Goal: Transaction & Acquisition: Purchase product/service

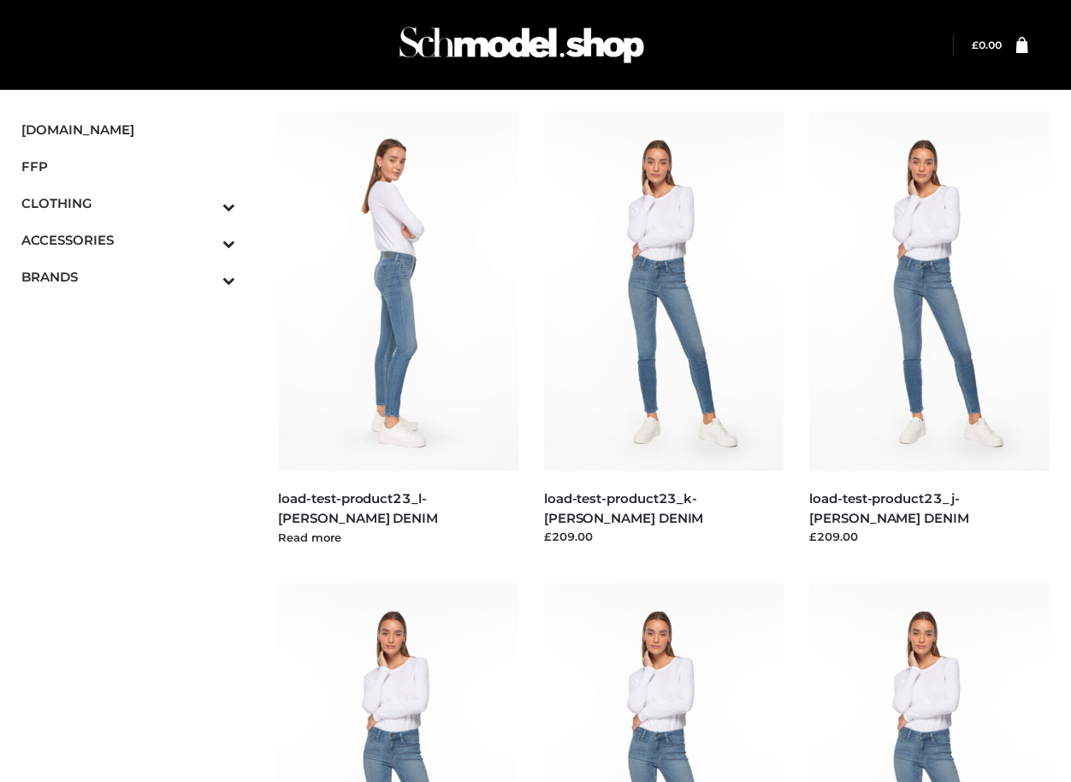
click at [359, 470] on img at bounding box center [399, 291] width 240 height 360
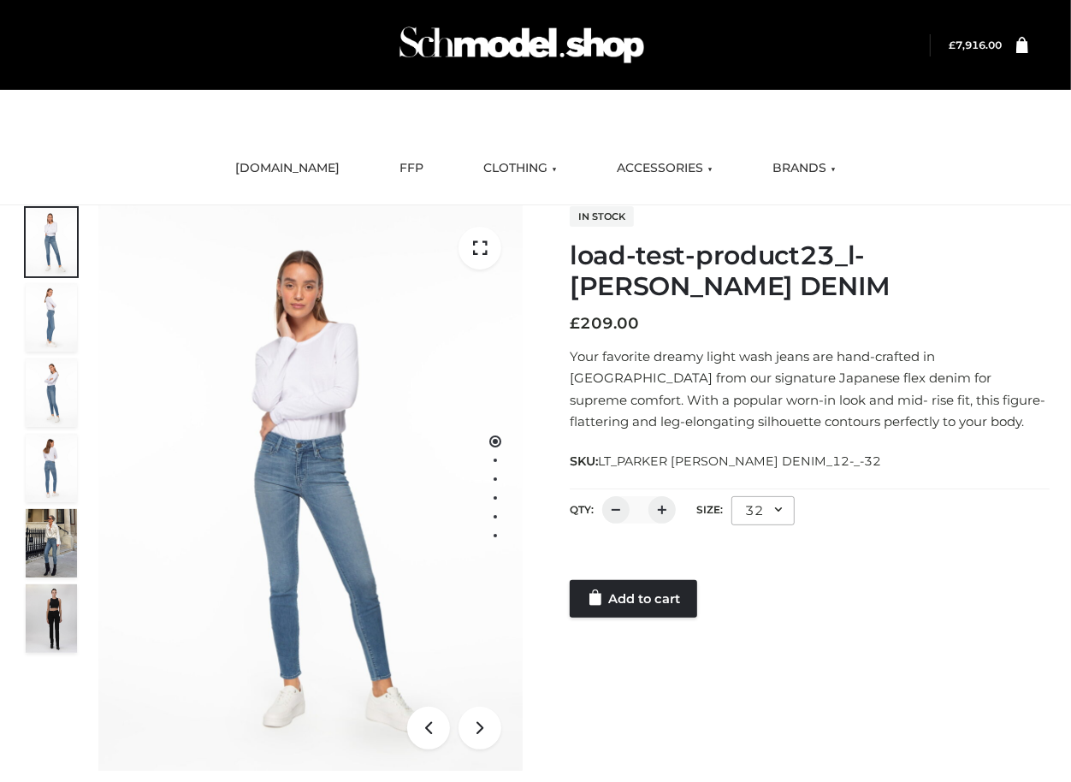
click at [680, 305] on div "In stock load-test-product23_l-PARKER SMITH DENIM £ 209.00 Your favorite dreamy…" at bounding box center [810, 411] width 480 height 413
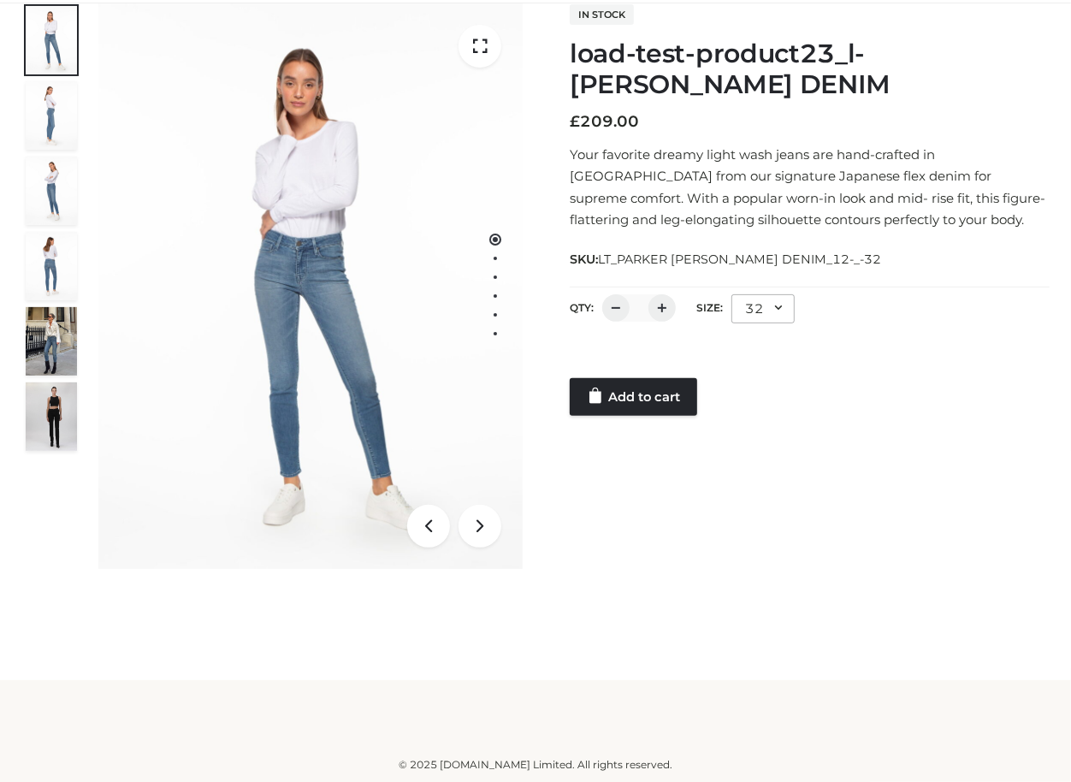
drag, startPoint x: 840, startPoint y: 454, endPoint x: 829, endPoint y: 454, distance: 11.1
click at [835, 454] on div "1 / 6 In stock load-test-product23_l-PARKER SMITH DENIM £ 209.00 Your favorite …" at bounding box center [536, 286] width 1054 height 567
drag, startPoint x: 825, startPoint y: 509, endPoint x: 814, endPoint y: 498, distance: 15.7
click at [823, 507] on div "1 / 6 In stock load-test-product23_l-PARKER SMITH DENIM £ 209.00 Your favorite …" at bounding box center [536, 286] width 1054 height 567
click at [870, 413] on div "Add to cart" at bounding box center [810, 397] width 480 height 38
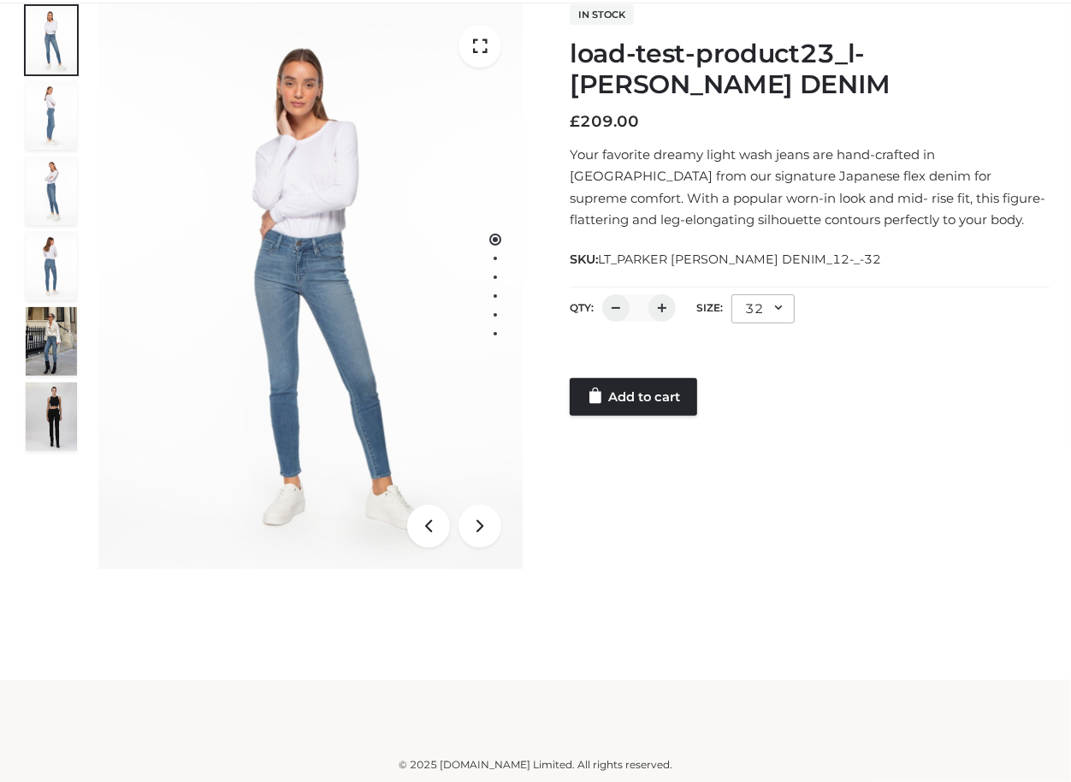
scroll to position [0, 0]
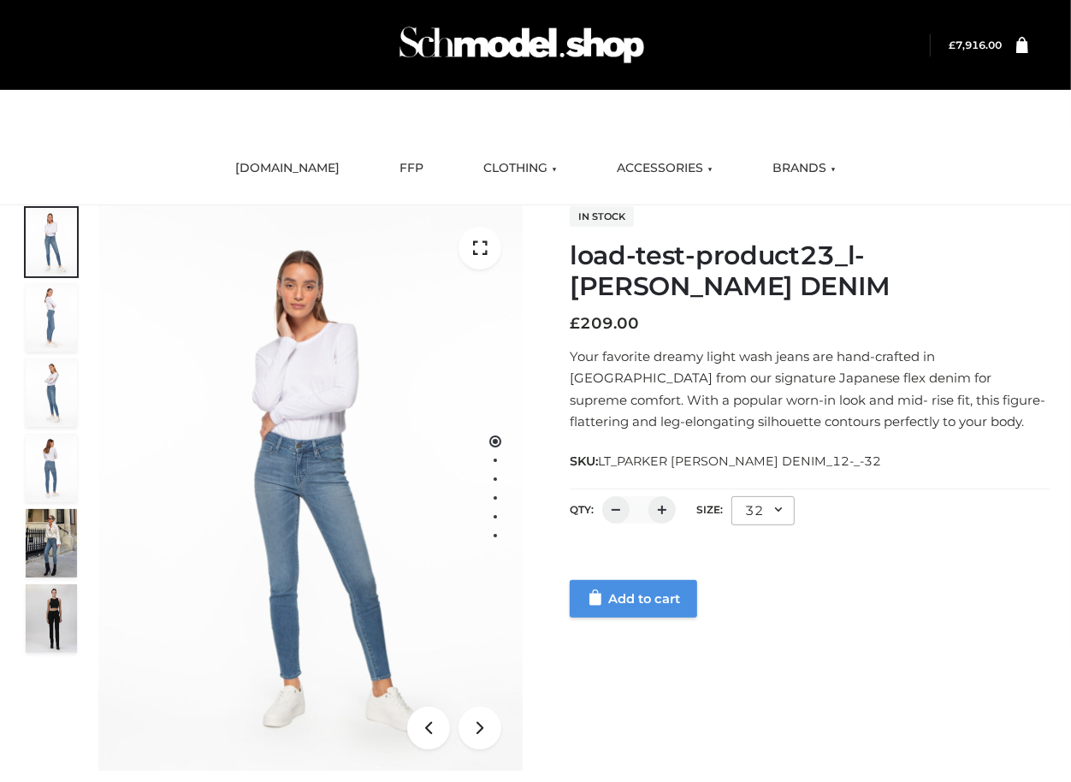
click at [638, 611] on link "Add to cart" at bounding box center [634, 599] width 128 height 38
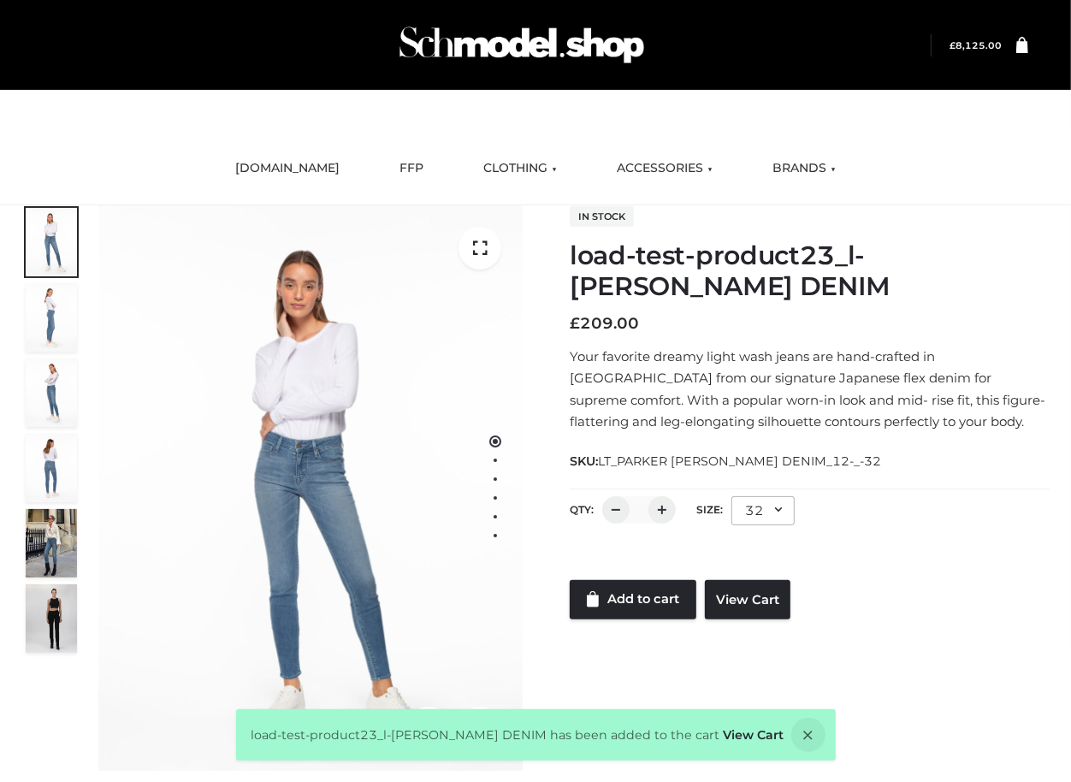
click at [955, 577] on div at bounding box center [810, 563] width 480 height 34
click at [745, 593] on link "View Cart" at bounding box center [748, 599] width 86 height 39
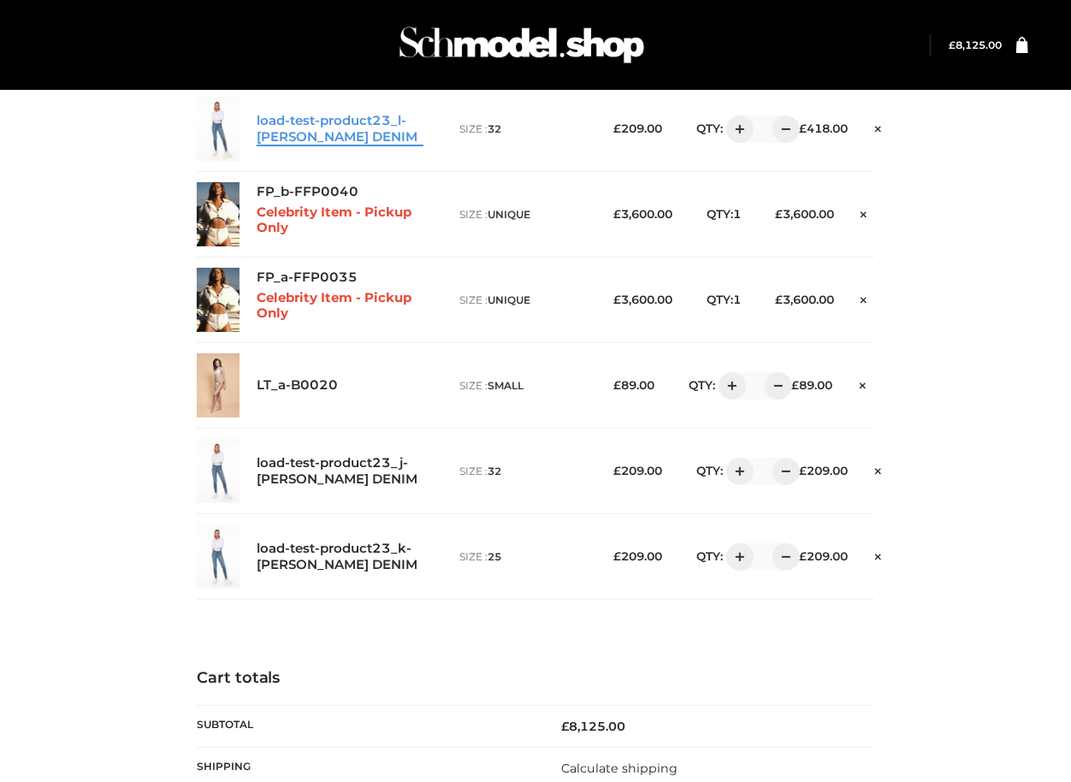
click at [353, 125] on link "load-test-product23_l-[PERSON_NAME] DENIM" at bounding box center [340, 129] width 167 height 33
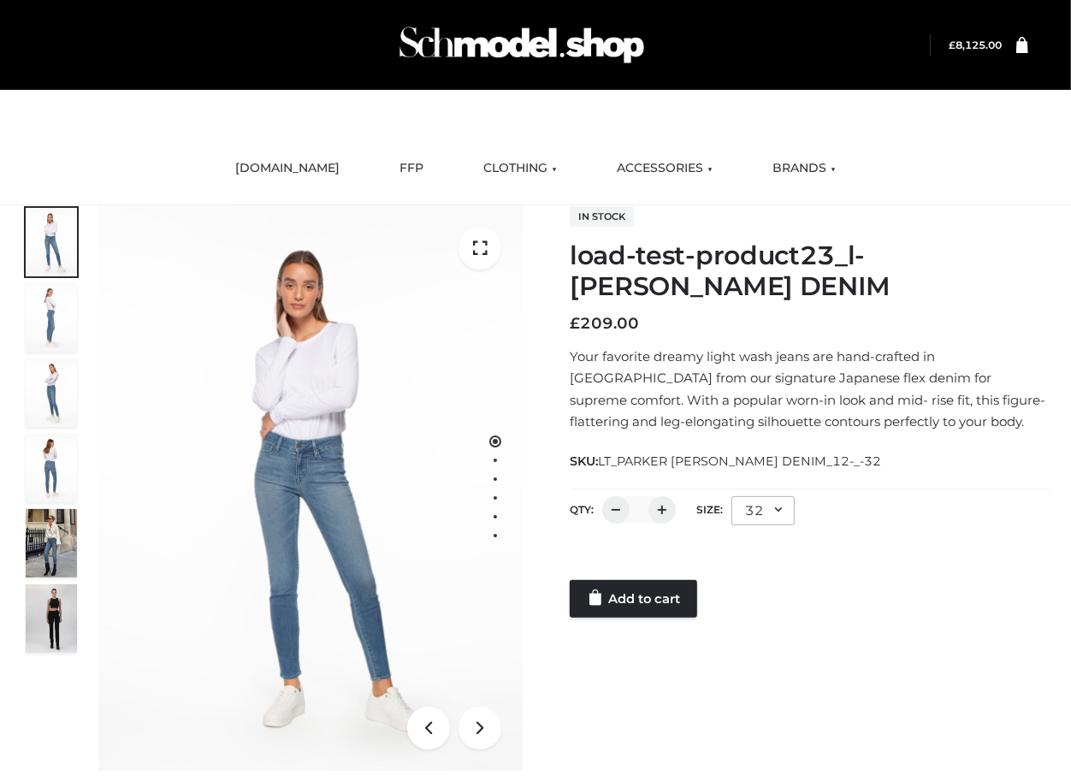
click at [841, 447] on div "In stock load-test-product23_l-PARKER SMITH DENIM £ 209.00 Your favorite dreamy…" at bounding box center [810, 411] width 480 height 413
click at [852, 437] on div "In stock load-test-product23_l-PARKER SMITH DENIM £ 209.00 Your favorite dreamy…" at bounding box center [810, 411] width 480 height 413
click at [852, 512] on div "QTY: * Size: **** ** ** ** ** ** ** ** ** ** 32 Size 24 25 26 27 28 29 30 31 32" at bounding box center [810, 514] width 480 height 48
click at [660, 579] on div at bounding box center [810, 563] width 480 height 34
click at [661, 603] on link "Add to cart" at bounding box center [634, 599] width 128 height 38
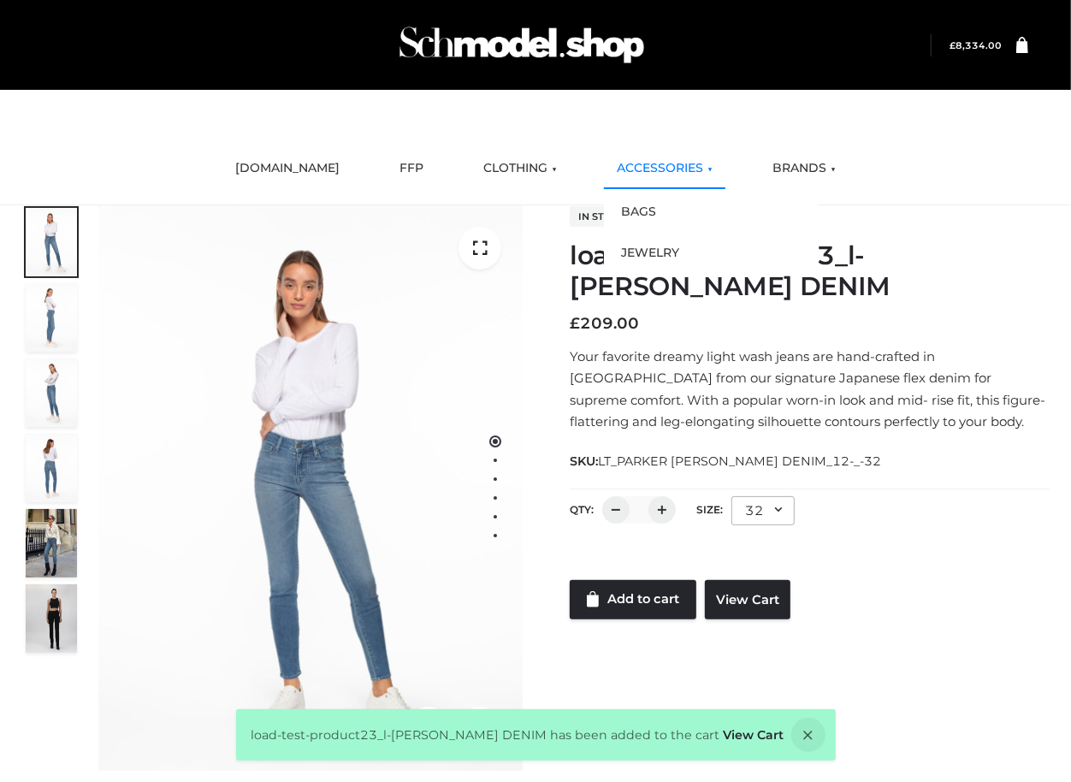
click at [646, 166] on link "ACCESSORIES" at bounding box center [665, 169] width 122 height 38
click at [645, 254] on link "JEWELRY" at bounding box center [711, 253] width 214 height 41
click at [778, 436] on div "In stock load-test-product23_l-PARKER SMITH DENIM £ 209.00 Your favorite dreamy…" at bounding box center [810, 412] width 480 height 414
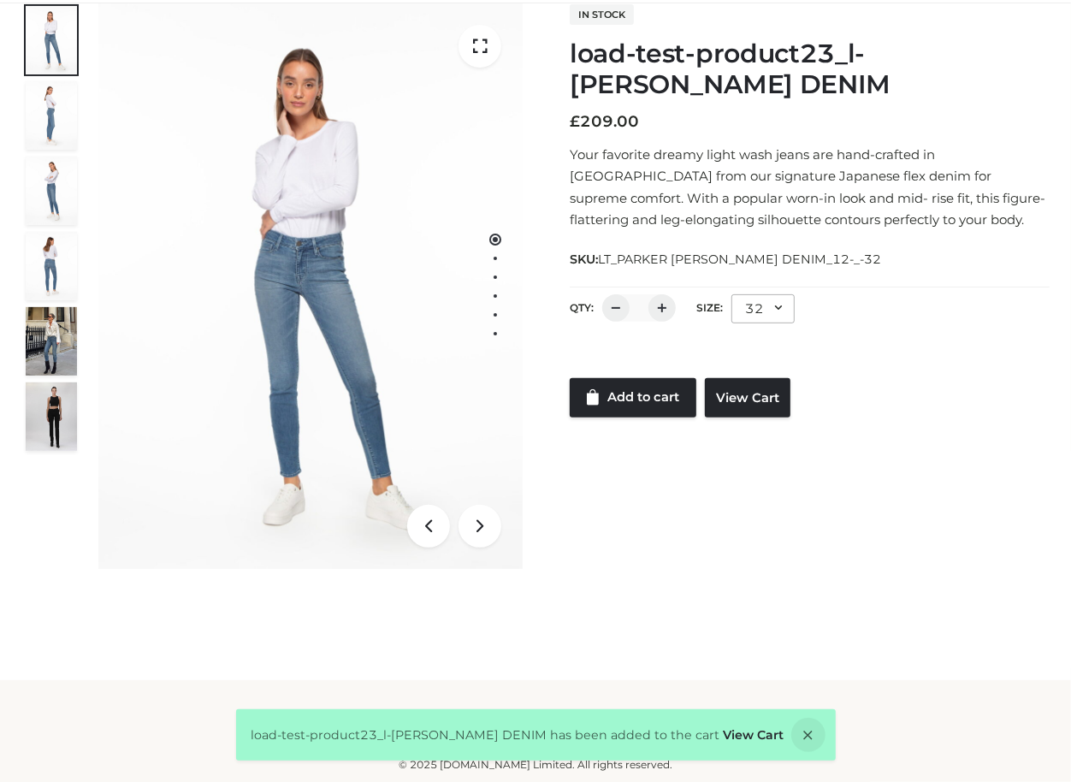
click at [736, 417] on div "1 / 6 In stock load-test-product23_l-PARKER SMITH DENIM £ 209.00 Your favorite …" at bounding box center [536, 286] width 1054 height 567
click at [736, 395] on link "View Cart" at bounding box center [748, 397] width 86 height 39
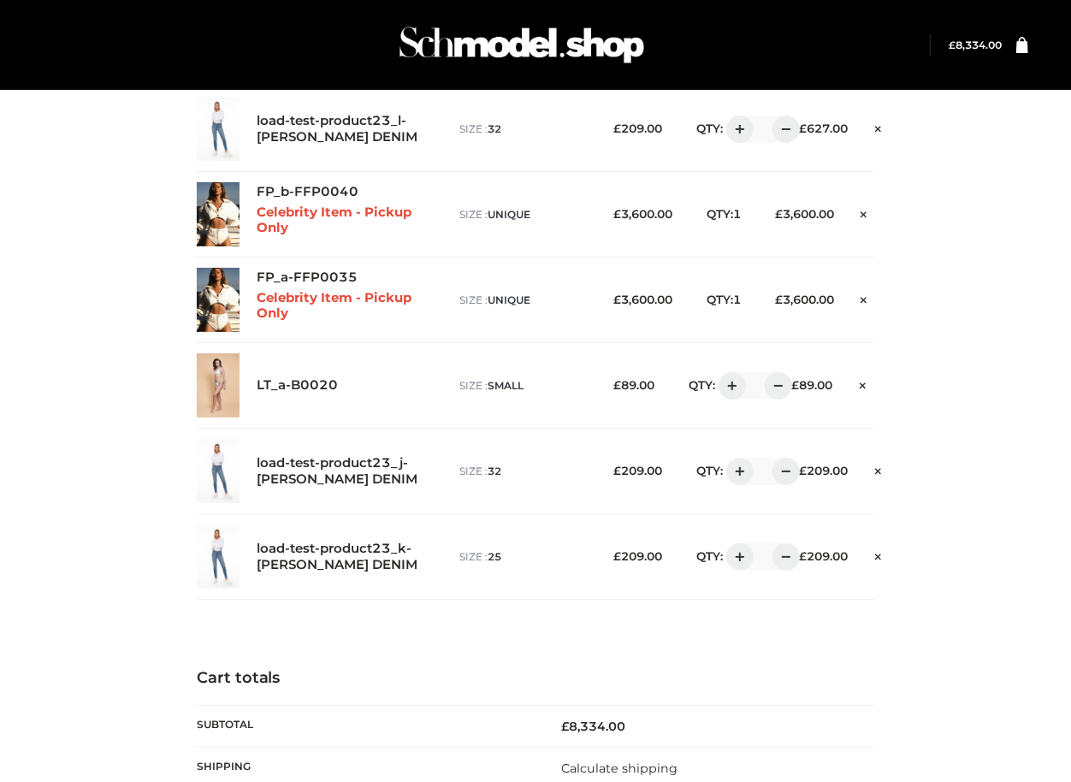
click at [1001, 32] on div "Login" at bounding box center [535, 45] width 1029 height 90
click at [988, 45] on bdi "£ 8,334.00" at bounding box center [975, 45] width 53 height 13
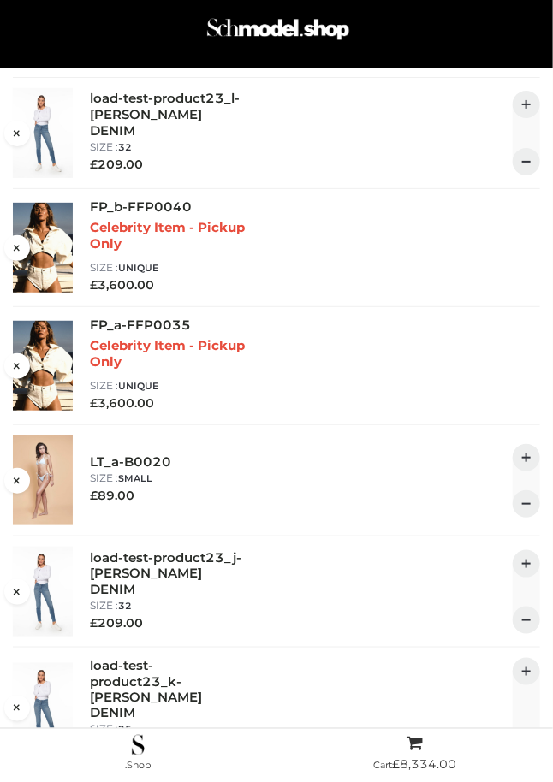
scroll to position [537, 0]
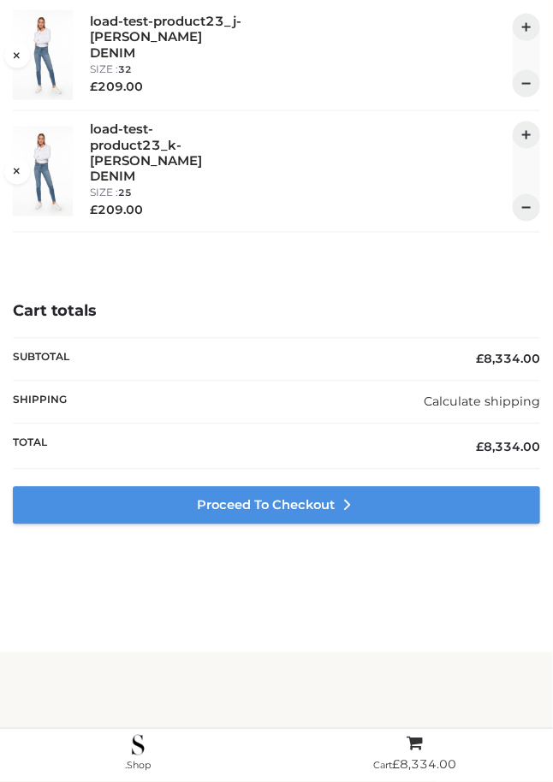
click at [217, 335] on link "Proceed to Checkout" at bounding box center [276, 506] width 527 height 38
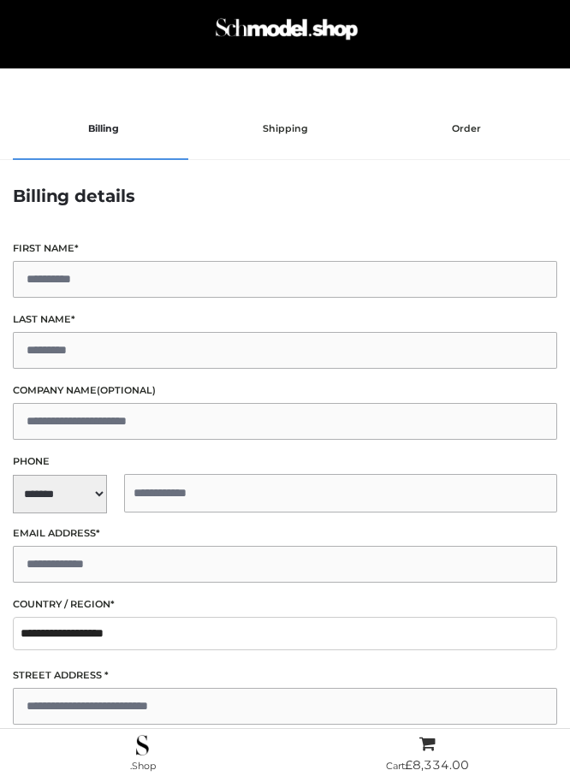
click at [159, 277] on input "First name *" at bounding box center [285, 279] width 544 height 37
click at [178, 158] on li at bounding box center [100, 159] width 175 height 2
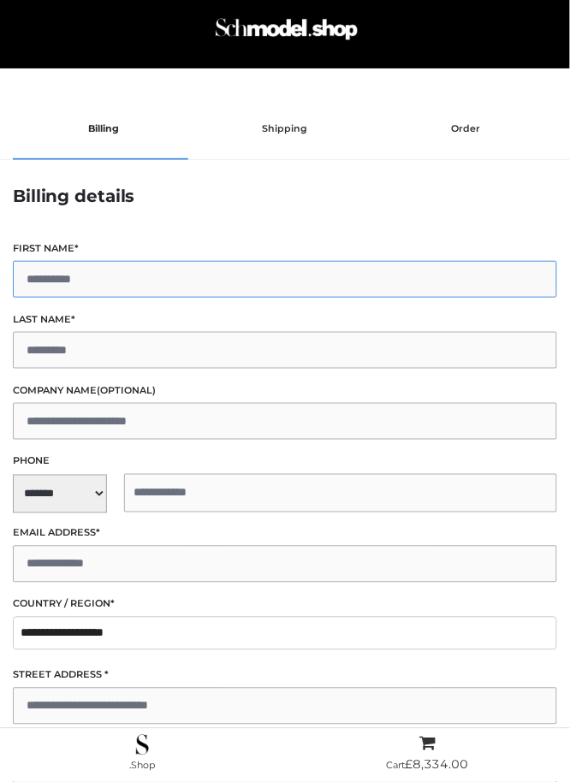
click at [64, 276] on input "First name *" at bounding box center [285, 279] width 544 height 37
type input "*****"
click at [59, 367] on input "Last name *" at bounding box center [285, 350] width 544 height 37
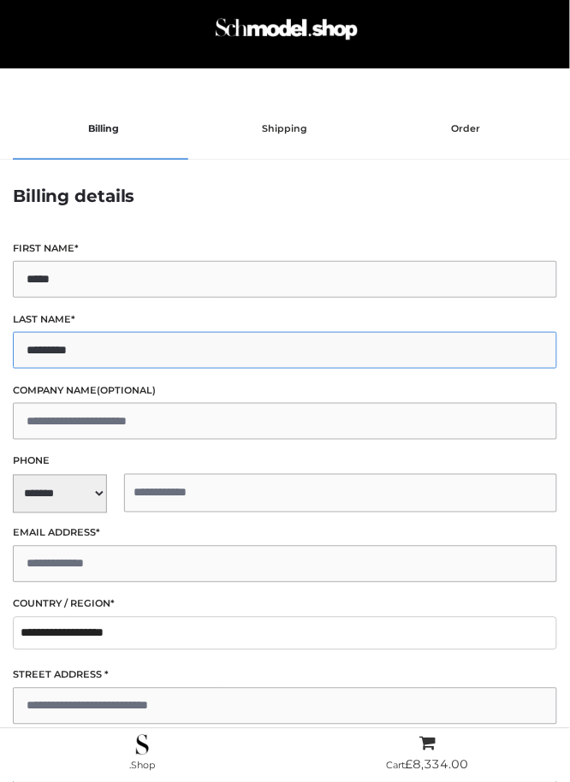
type input "*********"
drag, startPoint x: 118, startPoint y: 280, endPoint x: -2, endPoint y: 272, distance: 120.1
click at [0, 272] on html "Back to top Skip to content" at bounding box center [285, 391] width 570 height 782
type input "****"
drag, startPoint x: 140, startPoint y: 353, endPoint x: -2, endPoint y: 335, distance: 143.1
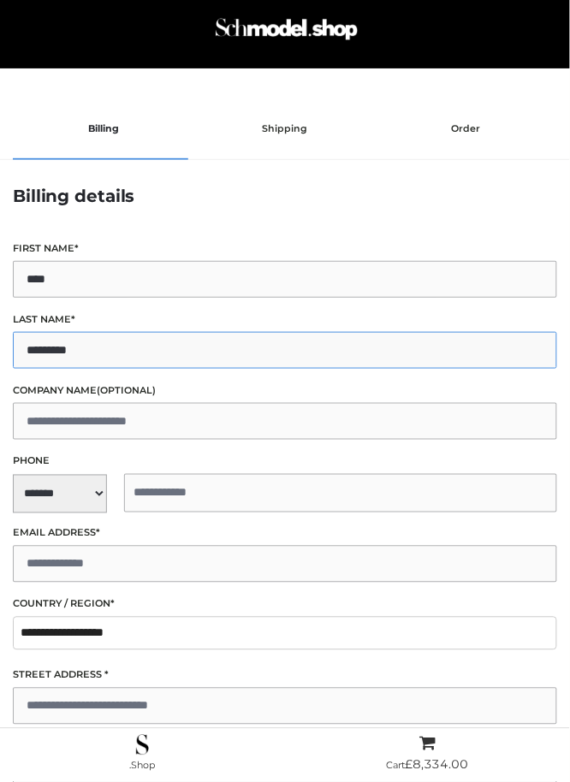
click at [0, 335] on html "Back to top Skip to content" at bounding box center [285, 391] width 570 height 782
type input "*****"
click at [52, 522] on div "**********" at bounding box center [285, 412] width 570 height 344
click at [68, 494] on span "**********" at bounding box center [285, 493] width 544 height 39
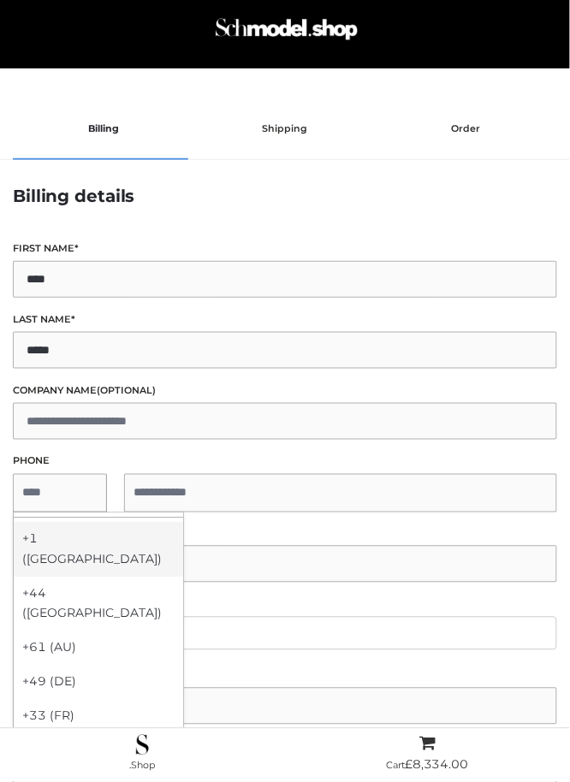
click at [64, 534] on div "+1 (US)" at bounding box center [98, 550] width 169 height 55
select select "**"
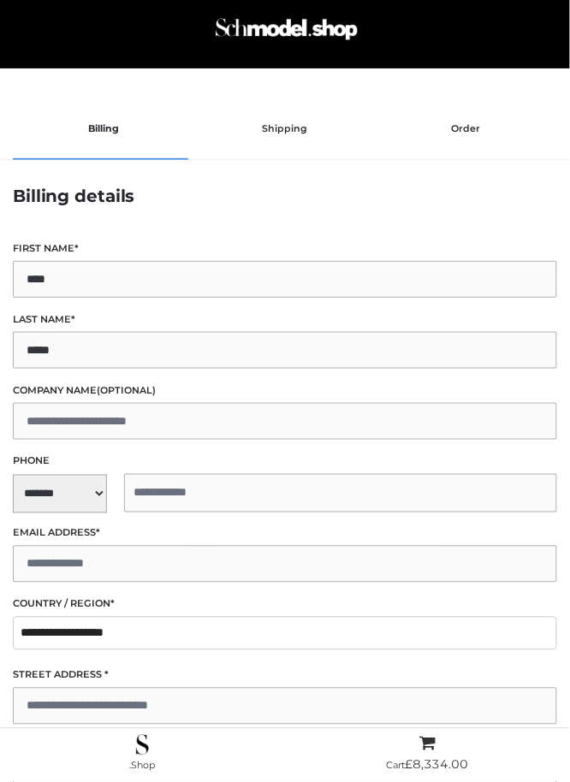
click at [120, 539] on label "Email address *" at bounding box center [285, 533] width 544 height 16
click at [120, 546] on input "Email address *" at bounding box center [285, 564] width 544 height 37
click at [239, 496] on input "tel" at bounding box center [340, 493] width 433 height 39
type input "**********"
click at [125, 572] on input "Email address *" at bounding box center [285, 564] width 544 height 37
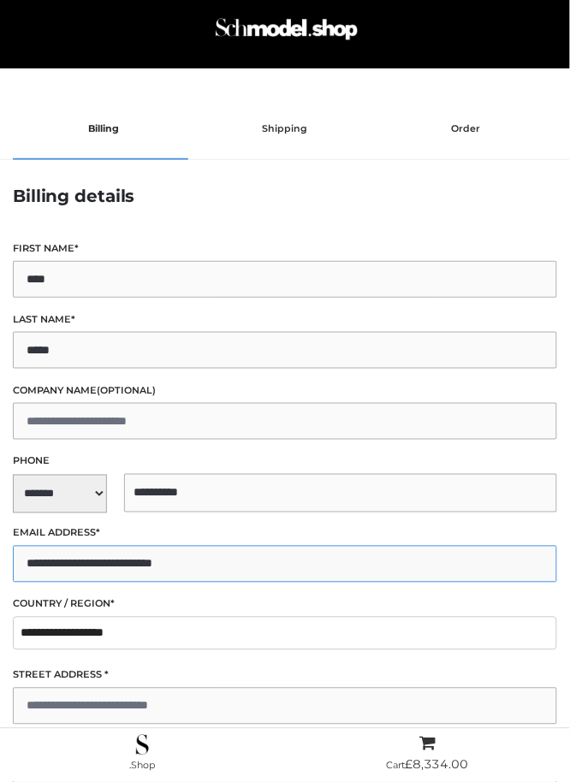
scroll to position [456, 0]
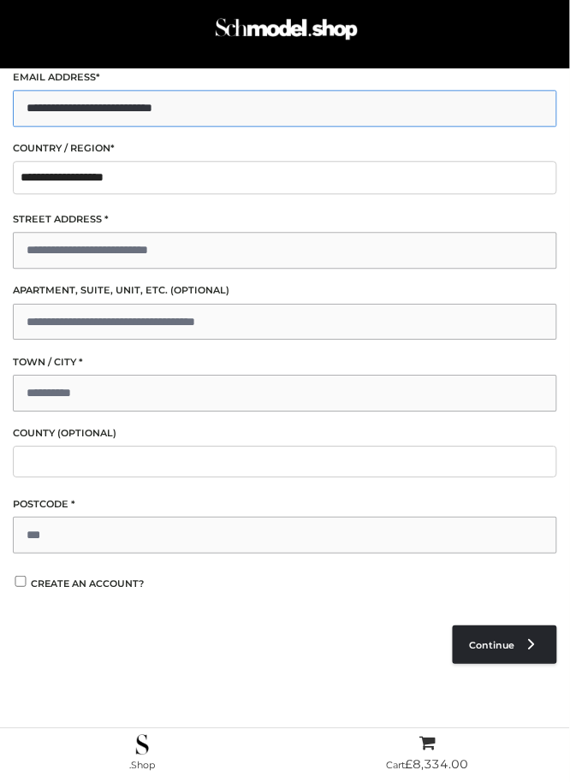
type input "**********"
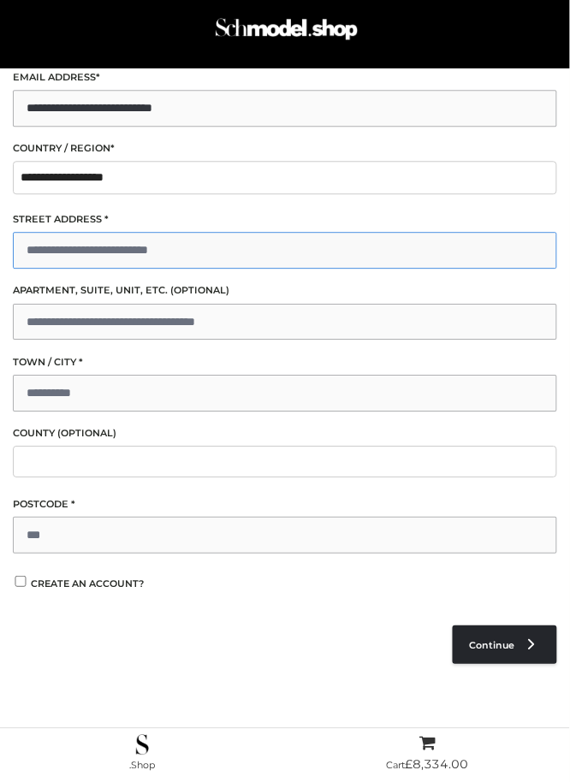
click at [53, 246] on input "Street address *" at bounding box center [285, 250] width 544 height 37
click at [203, 257] on input "**********" at bounding box center [285, 250] width 544 height 37
type input "**********"
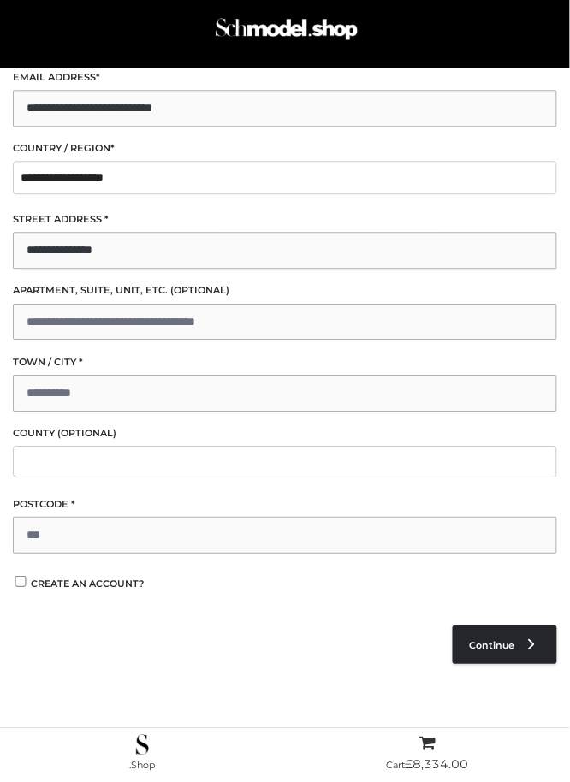
click at [89, 414] on div "**********" at bounding box center [285, 347] width 570 height 414
drag, startPoint x: 88, startPoint y: 408, endPoint x: 90, endPoint y: 398, distance: 10.4
click at [89, 399] on input "Town / City *" at bounding box center [285, 393] width 544 height 37
type input "*******"
click at [111, 544] on input "Postcode *" at bounding box center [285, 535] width 544 height 37
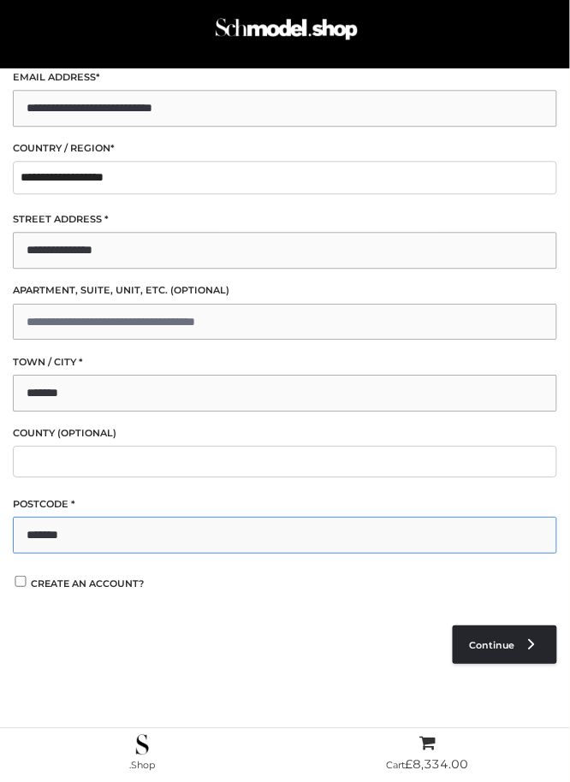
drag, startPoint x: 41, startPoint y: 535, endPoint x: -2, endPoint y: 535, distance: 42.8
click at [0, 535] on html "Back to top Skip to content" at bounding box center [285, 391] width 570 height 782
type input "*******"
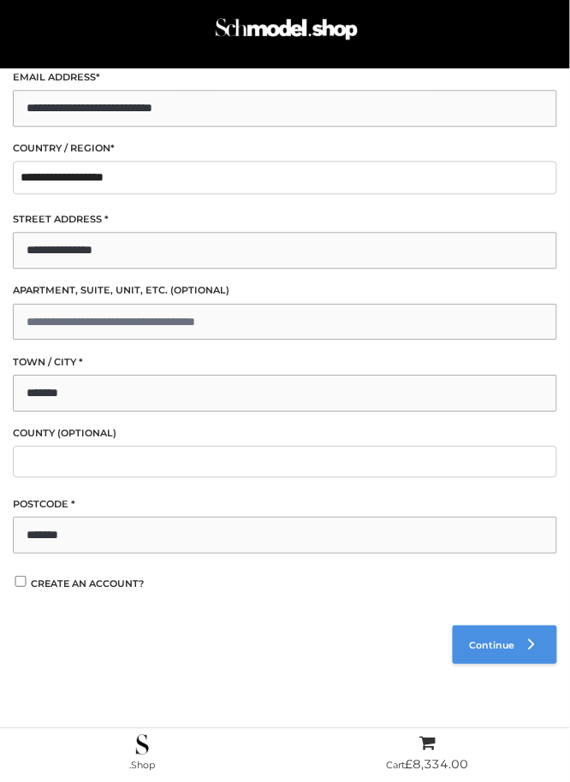
click at [490, 644] on span "Continue" at bounding box center [492, 645] width 45 height 12
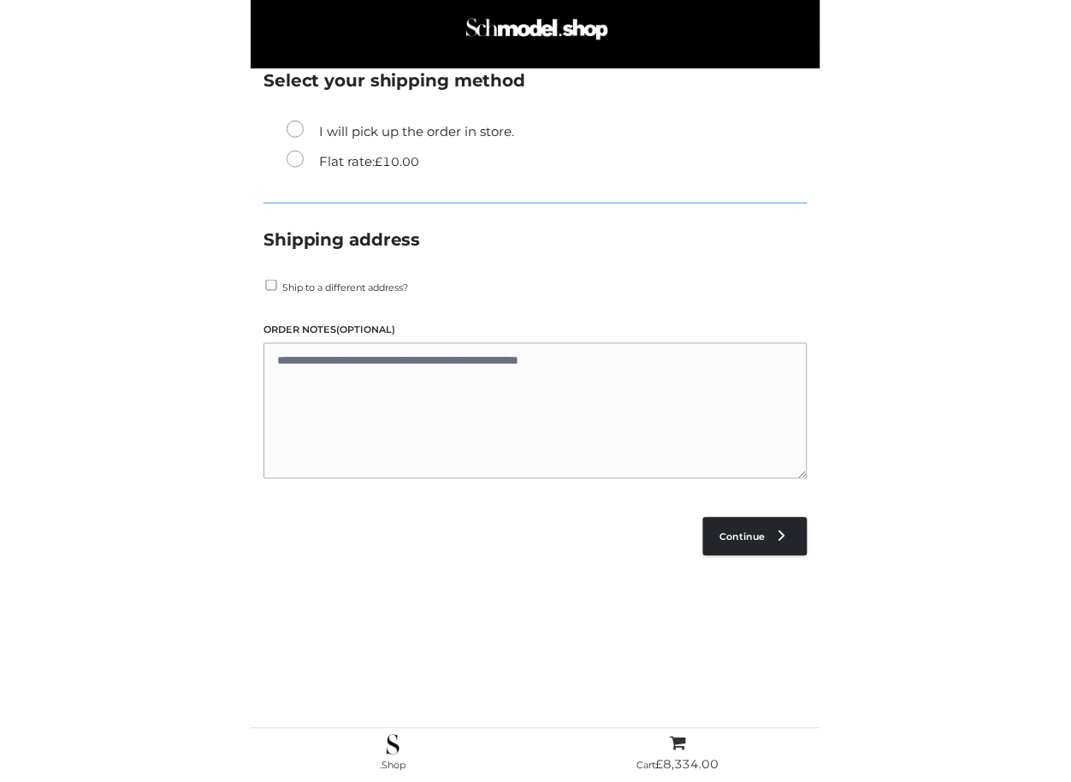
scroll to position [94, 0]
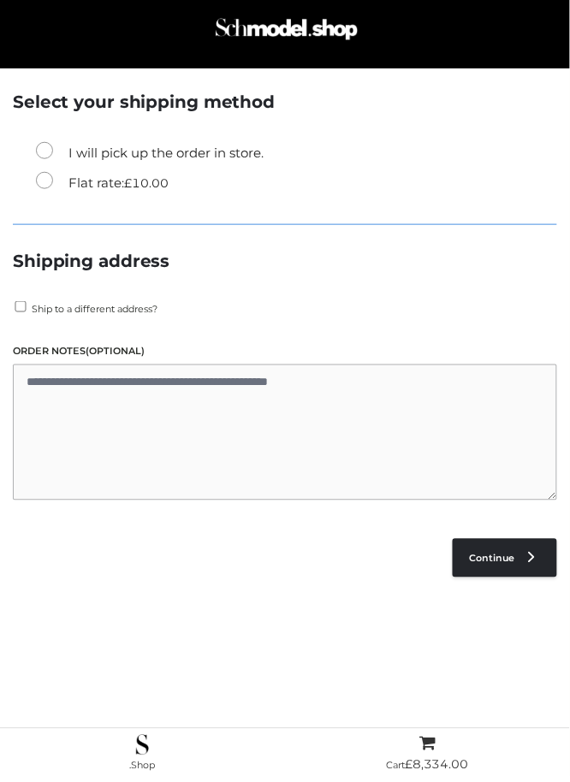
click at [98, 191] on label "Flat rate: £ 10.00" at bounding box center [102, 183] width 133 height 22
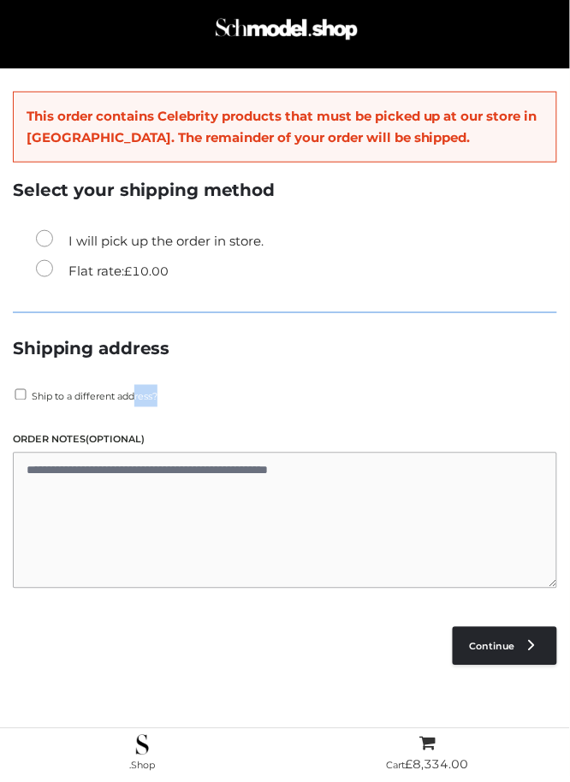
drag, startPoint x: 134, startPoint y: 392, endPoint x: 155, endPoint y: 390, distance: 20.6
click at [157, 391] on span "Ship to a different address?" at bounding box center [95, 397] width 126 height 12
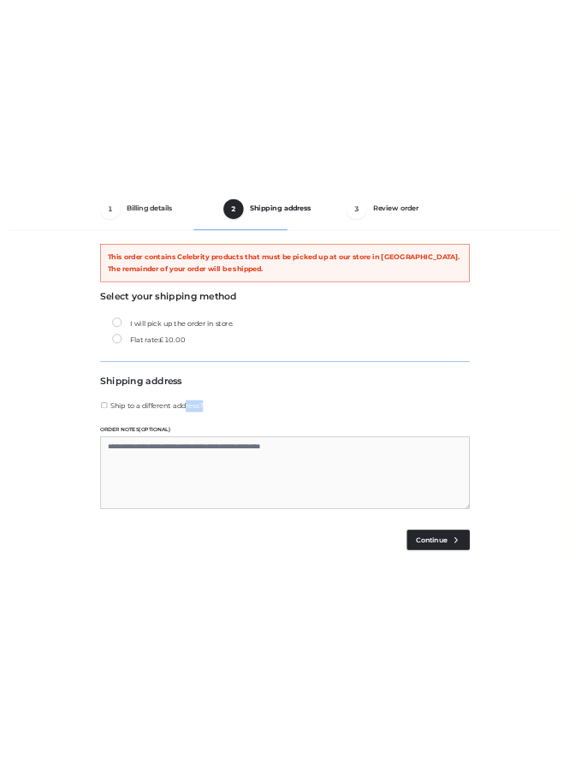
scroll to position [0, 0]
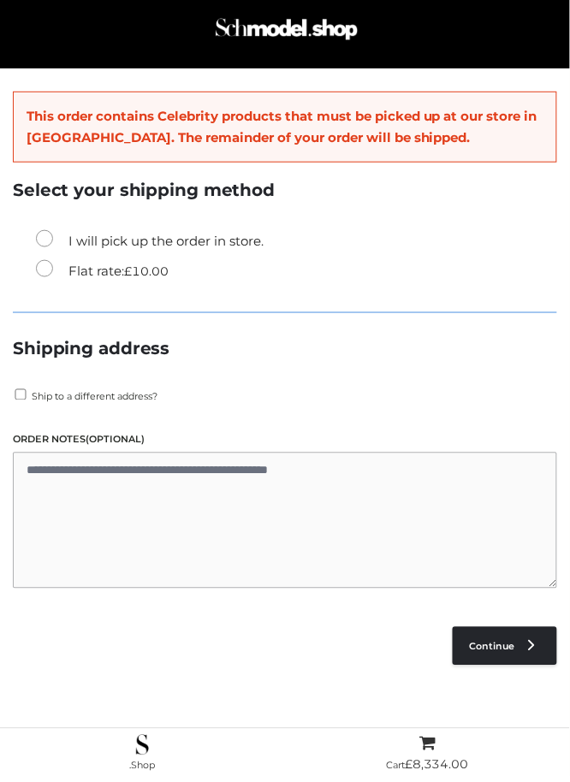
click at [507, 622] on td "£ 89.00" at bounding box center [466, 601] width 181 height 72
click at [499, 644] on link "Continue" at bounding box center [505, 646] width 104 height 39
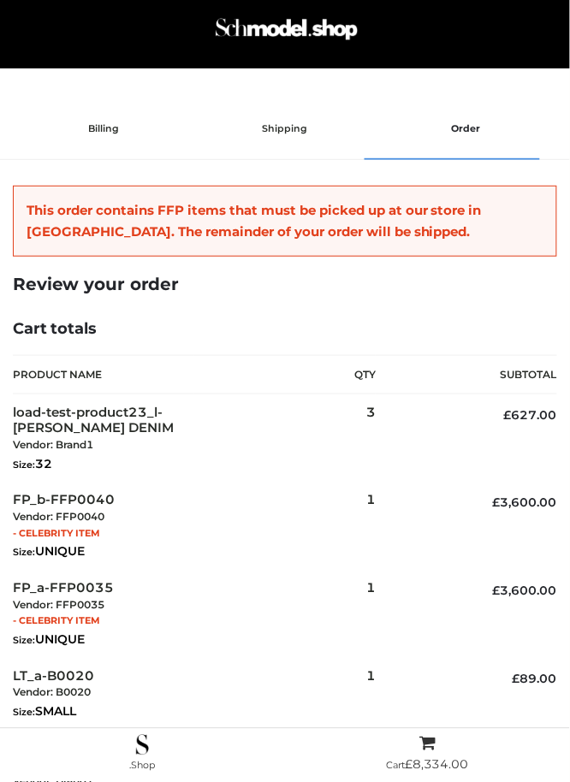
click at [265, 318] on div "Review your order Cart totals Product Name Product # Size Qty Subtotal load-tes…" at bounding box center [285, 635] width 544 height 722
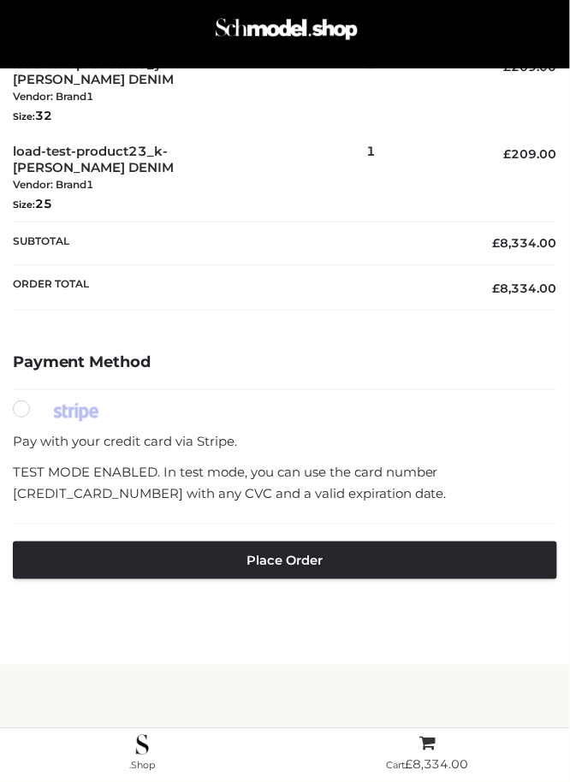
scroll to position [734, 0]
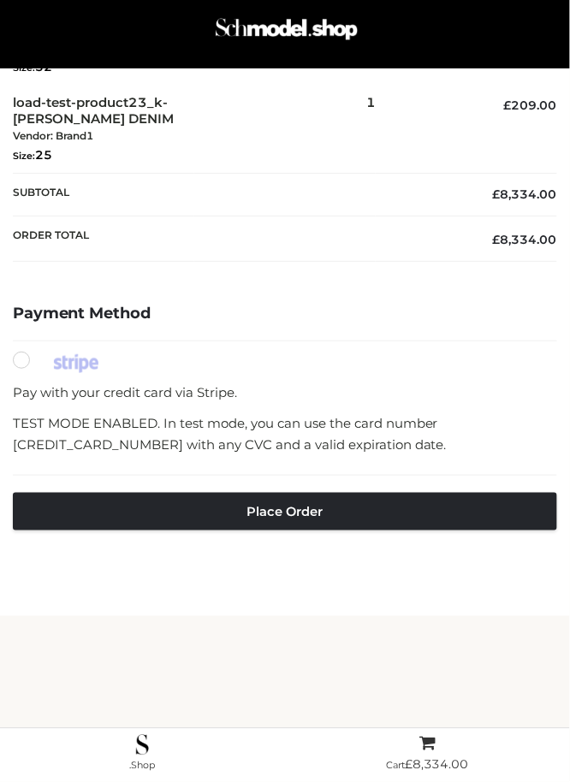
click at [414, 293] on div "Review your order Cart totals Product Name Product # Size Qty Subtotal load-tes…" at bounding box center [285, 61] width 544 height 1042
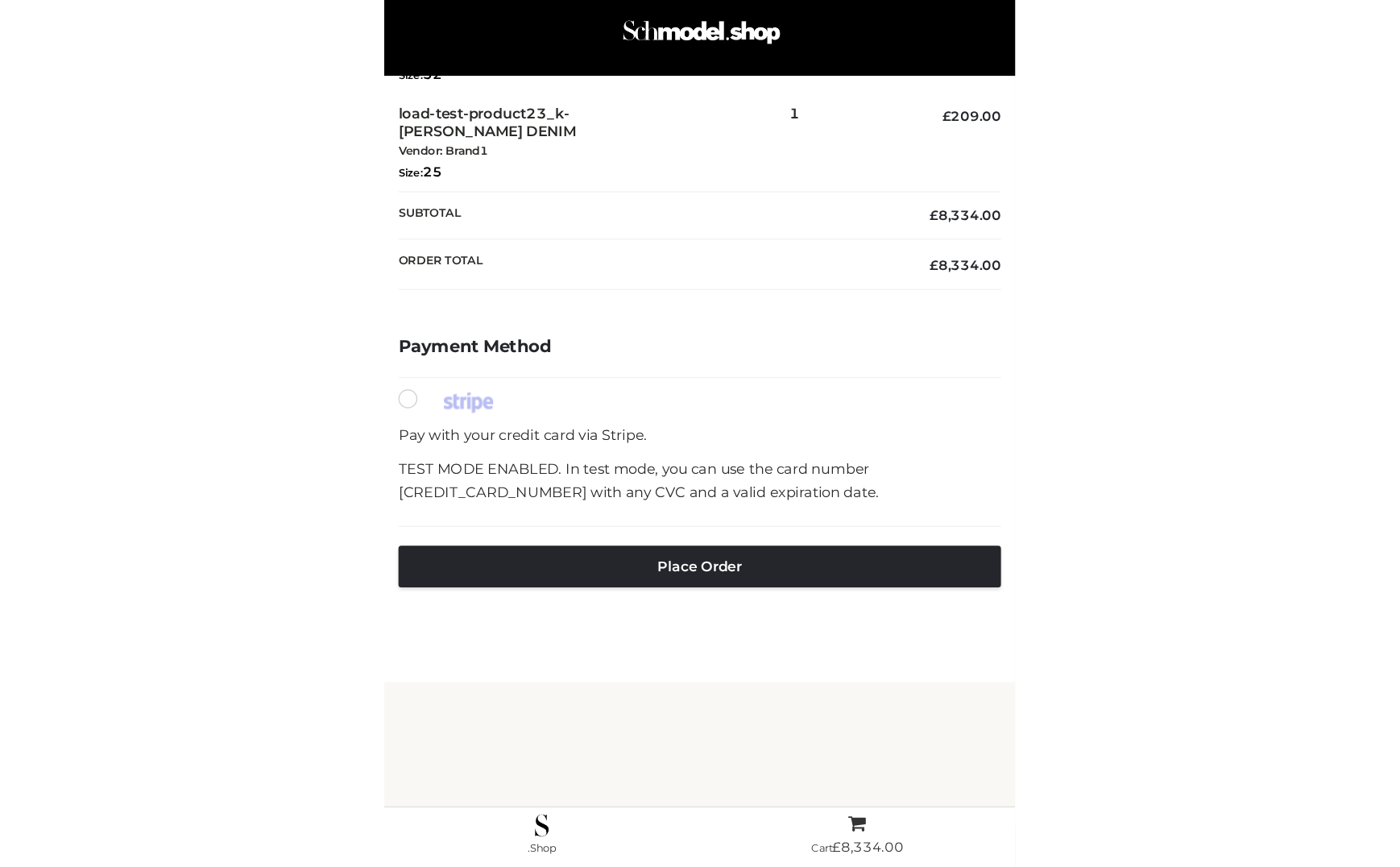
scroll to position [0, 0]
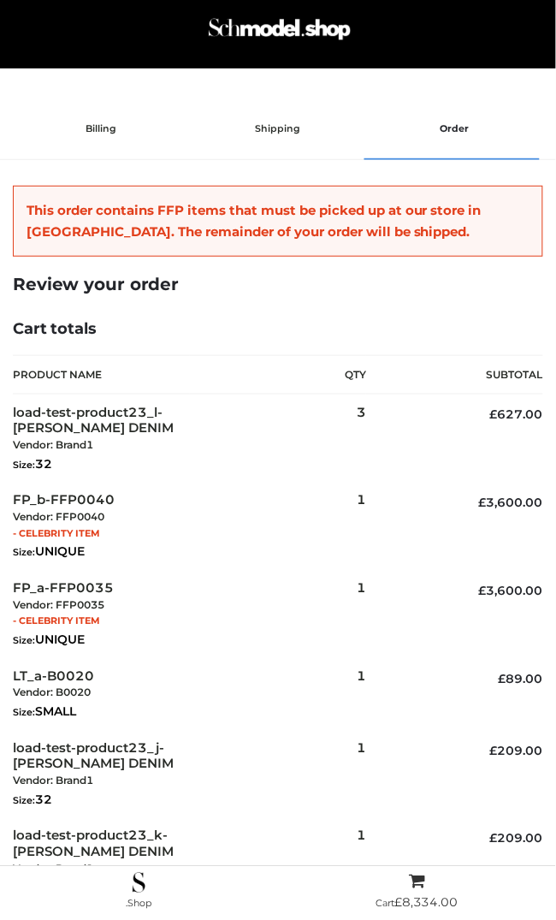
click at [377, 73] on div "My Products ©2025, Schmodel.Shop All right reserved." at bounding box center [278, 75] width 531 height 15
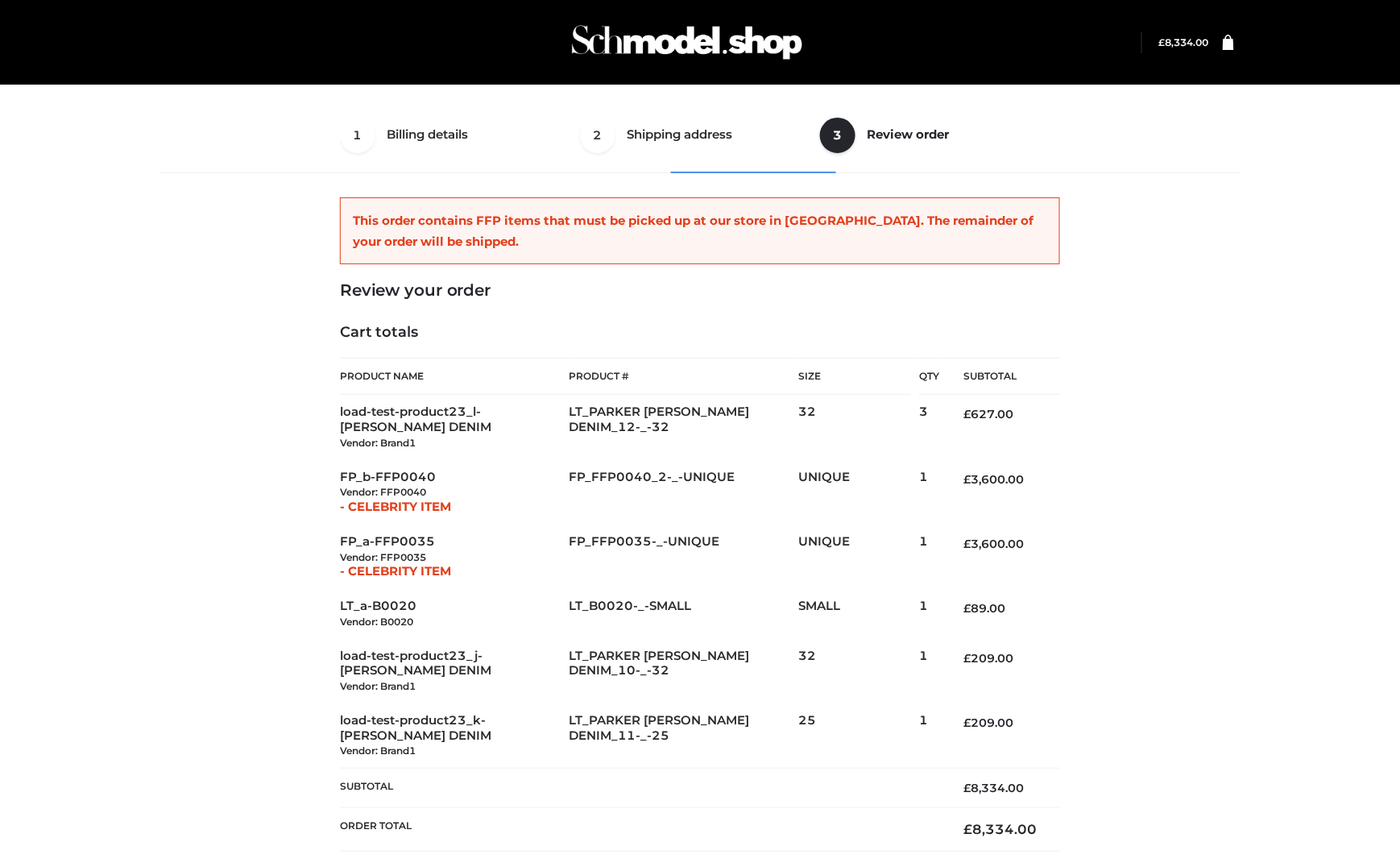
click at [536, 250] on div "1 Billing details Billing 2 Shipping address Shipping 3 Review order Order Bill…" at bounding box center [700, 631] width 1092 height 1067
click at [536, 240] on div "1 Billing details Billing 2 Shipping address Shipping 3 Review order Order Bill…" at bounding box center [700, 631] width 1092 height 1067
drag, startPoint x: 791, startPoint y: 570, endPoint x: 818, endPoint y: 578, distance: 28.2
click at [536, 571] on td "FP_FFP0035-_-UNIQUE" at bounding box center [684, 556] width 230 height 64
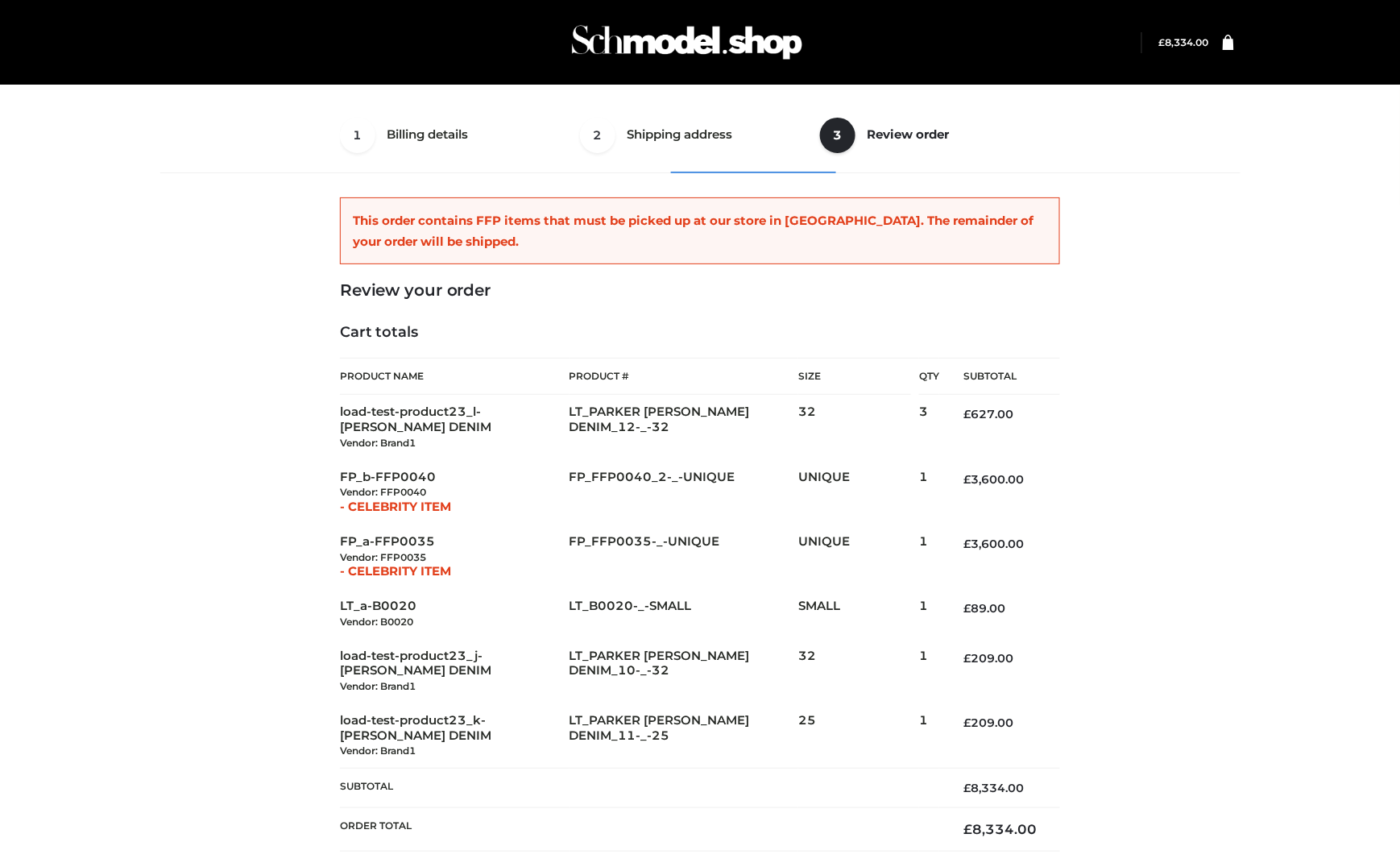
click at [536, 208] on div "This order contains FFP items that must be picked up at our store in London. Th…" at bounding box center [700, 231] width 720 height 67
click at [536, 330] on div "1 Billing details Billing 2 Shipping address Shipping 3 Review order Order Bill…" at bounding box center [700, 631] width 1092 height 1067
click at [536, 332] on div "1 Billing details Billing 2 Shipping address Shipping 3 Review order Order Bill…" at bounding box center [700, 631] width 1092 height 1067
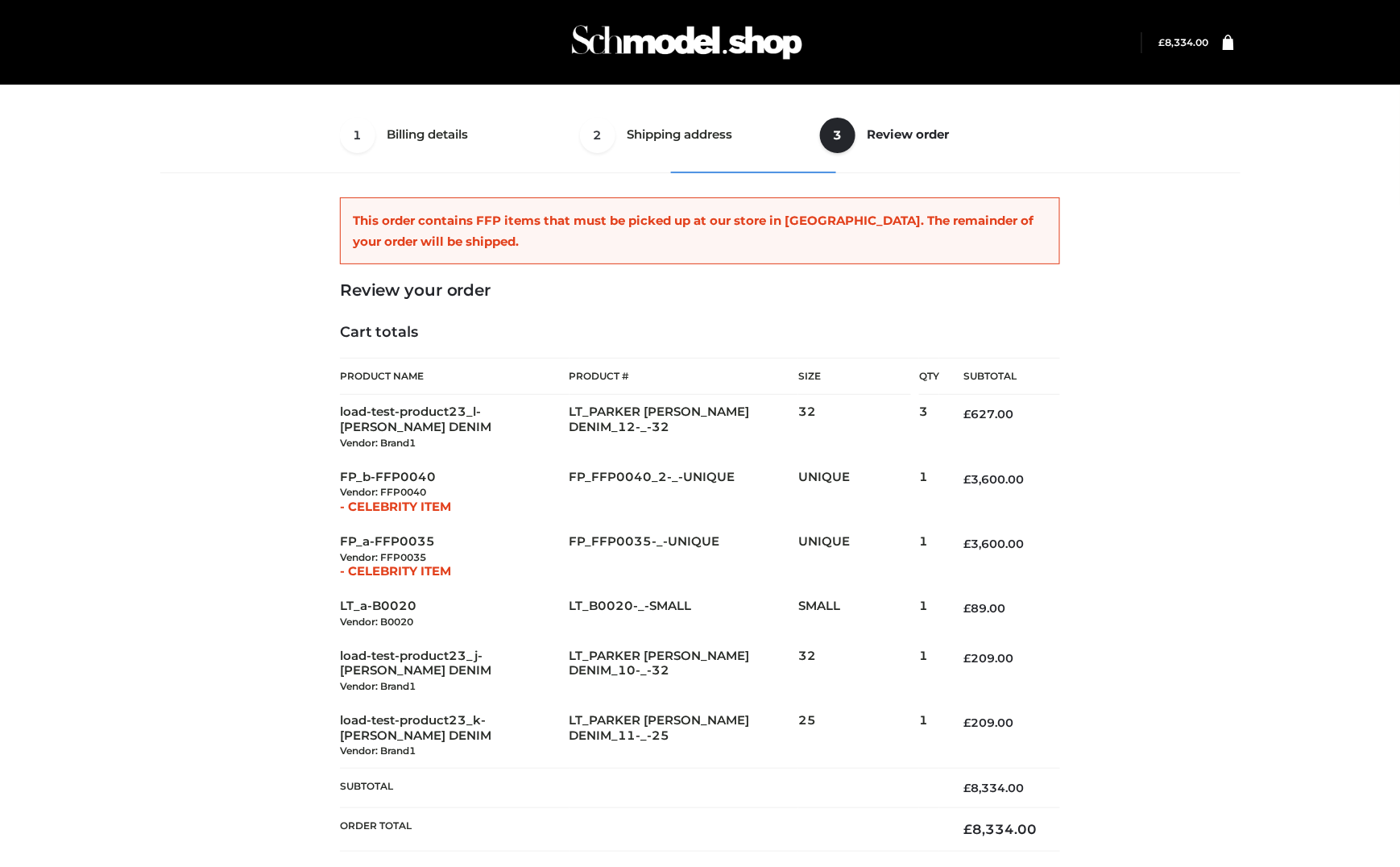
click at [536, 373] on div "1 Billing details Billing 2 Shipping address Shipping 3 Review order Order Bill…" at bounding box center [700, 631] width 1092 height 1067
click at [536, 469] on div "1 Billing details Billing 2 Shipping address Shipping 3 Review order Order Bill…" at bounding box center [700, 625] width 1400 height 1251
click at [536, 479] on div "1 Billing details Billing 2 Shipping address Shipping 3 Review order Order Bill…" at bounding box center [700, 625] width 1400 height 1251
click at [536, 362] on div "1 Billing details Billing 2 Shipping address Shipping 3 Review order Order Bill…" at bounding box center [700, 625] width 1400 height 1251
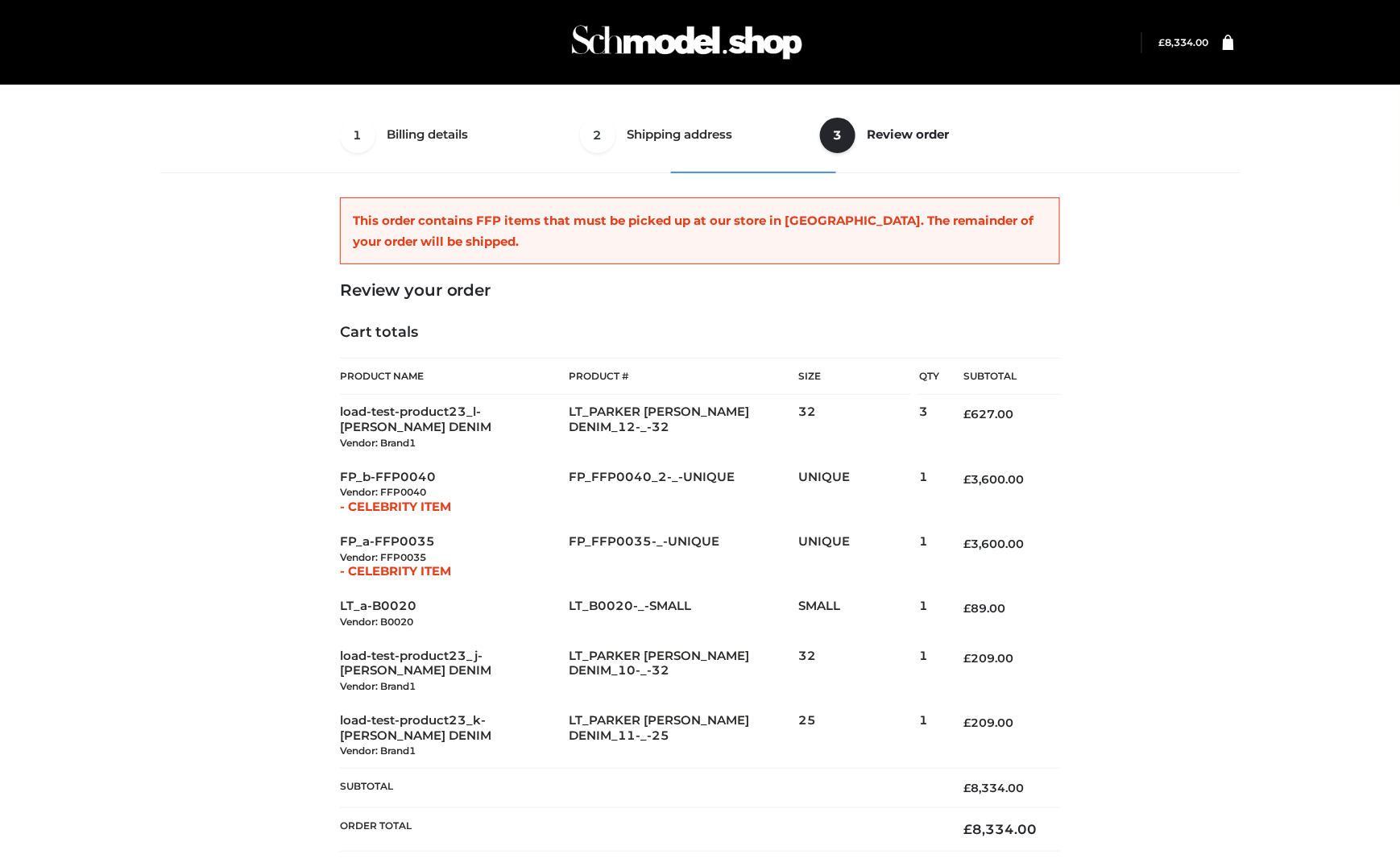
scroll to position [0, 0]
click at [536, 119] on ul "1 Billing details Billing 2 Shipping address Shipping 3 Review order Order" at bounding box center [700, 136] width 720 height 75
click at [536, 138] on ul "1 Billing details Billing 2 Shipping address Shipping 3 Review order Order" at bounding box center [700, 136] width 720 height 75
click at [536, 366] on div "1 Billing details Billing 2 Shipping address Shipping 3 Review order Order Bill…" at bounding box center [700, 631] width 1092 height 1067
click at [536, 275] on div "1 Billing details Billing 2 Shipping address Shipping 3 Review order Order Bill…" at bounding box center [700, 631] width 1092 height 1067
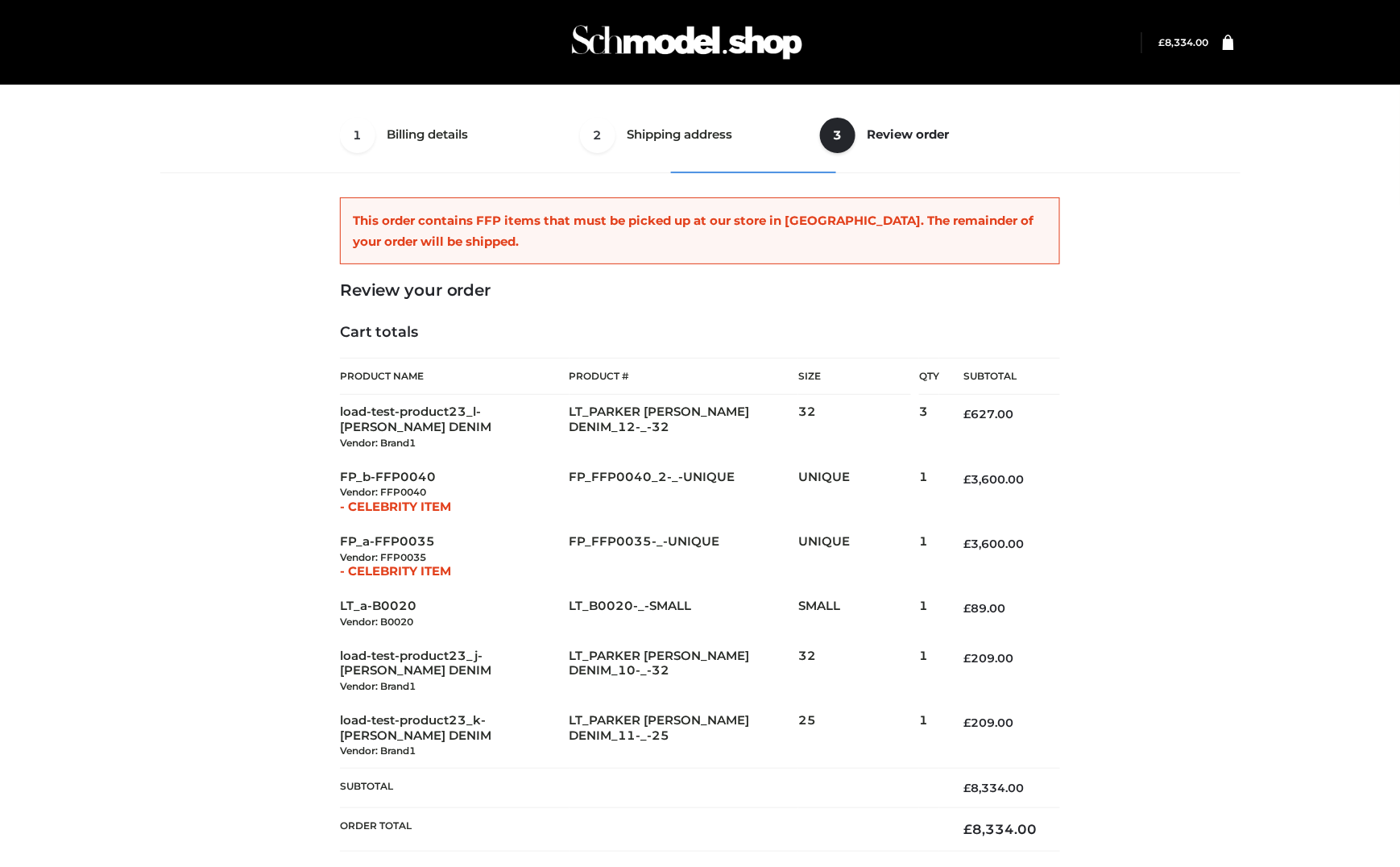
click at [536, 136] on ul "1 Billing details Billing 2 Shipping address Shipping 3 Review order Order" at bounding box center [700, 136] width 720 height 75
click at [428, 124] on ul "1 Billing details Billing 2 Shipping address Shipping 3 Review order Order" at bounding box center [700, 136] width 720 height 75
click at [536, 4] on div "Login" at bounding box center [700, 42] width 1109 height 85
click at [536, 47] on img at bounding box center [687, 42] width 242 height 64
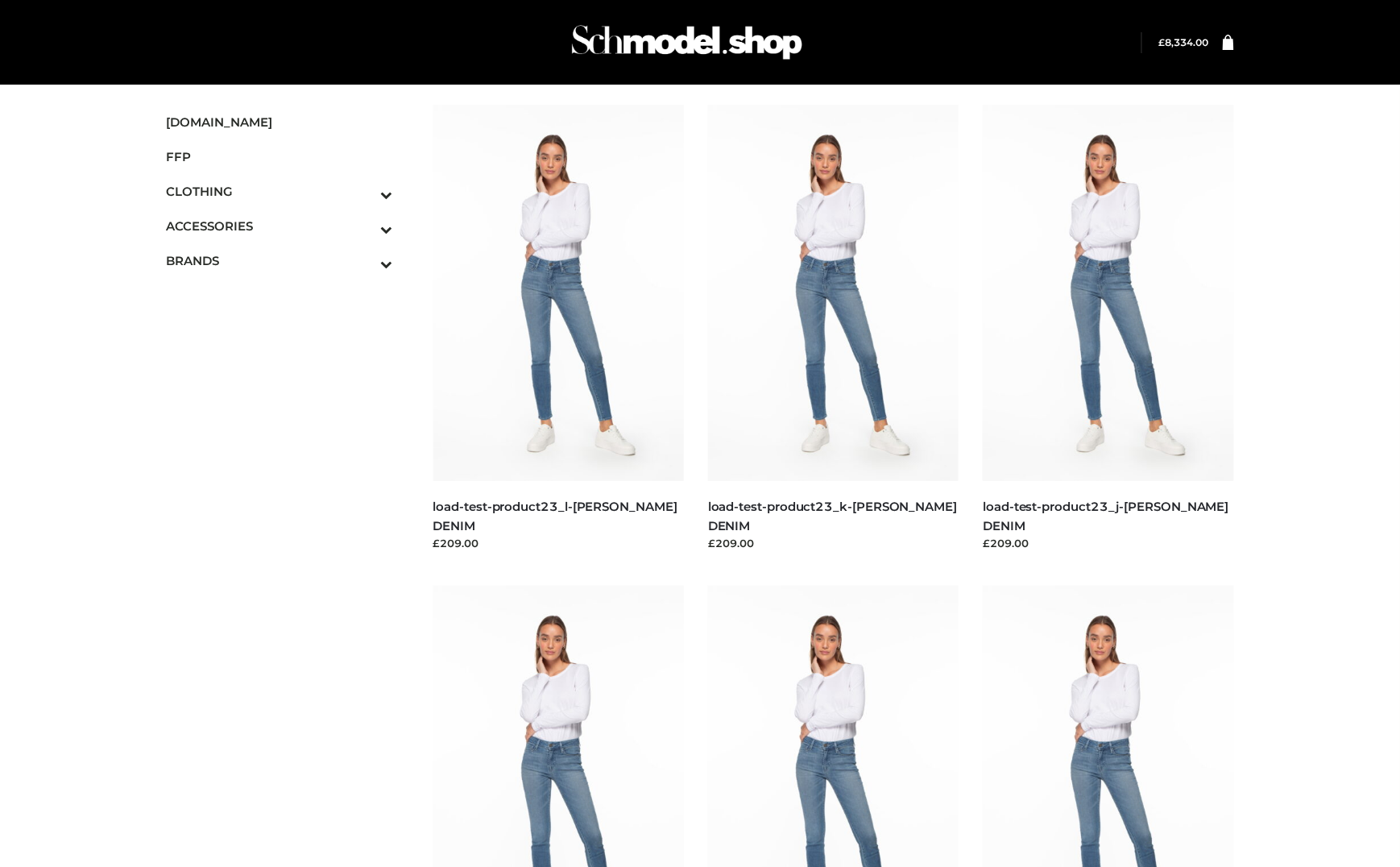
click at [1193, 37] on bdi "£ 8,334.00" at bounding box center [1184, 42] width 50 height 12
